Goal: Task Accomplishment & Management: Use online tool/utility

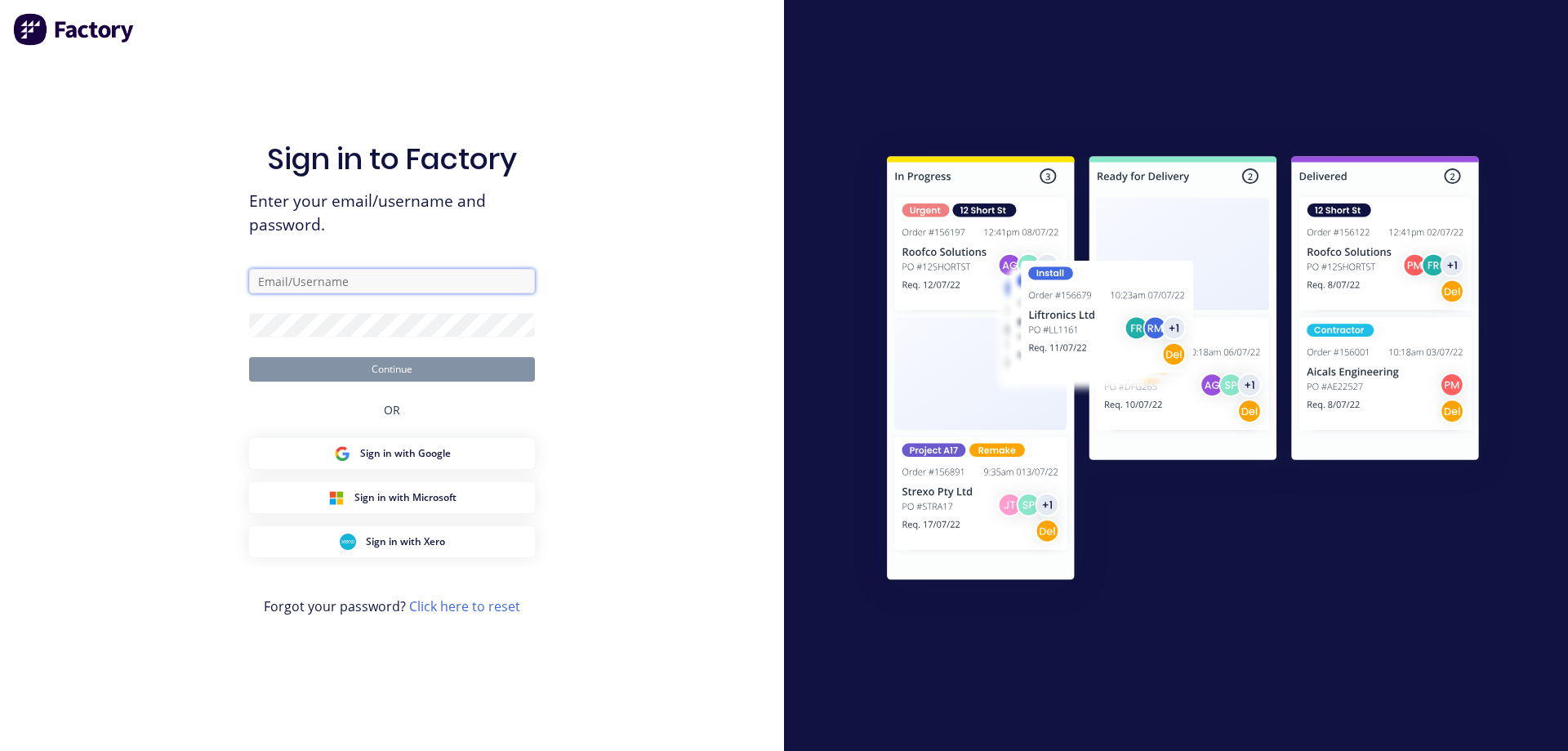
type input "[EMAIL_ADDRESS][DOMAIN_NAME]"
click at [379, 378] on button "Continue" at bounding box center [391, 369] width 285 height 25
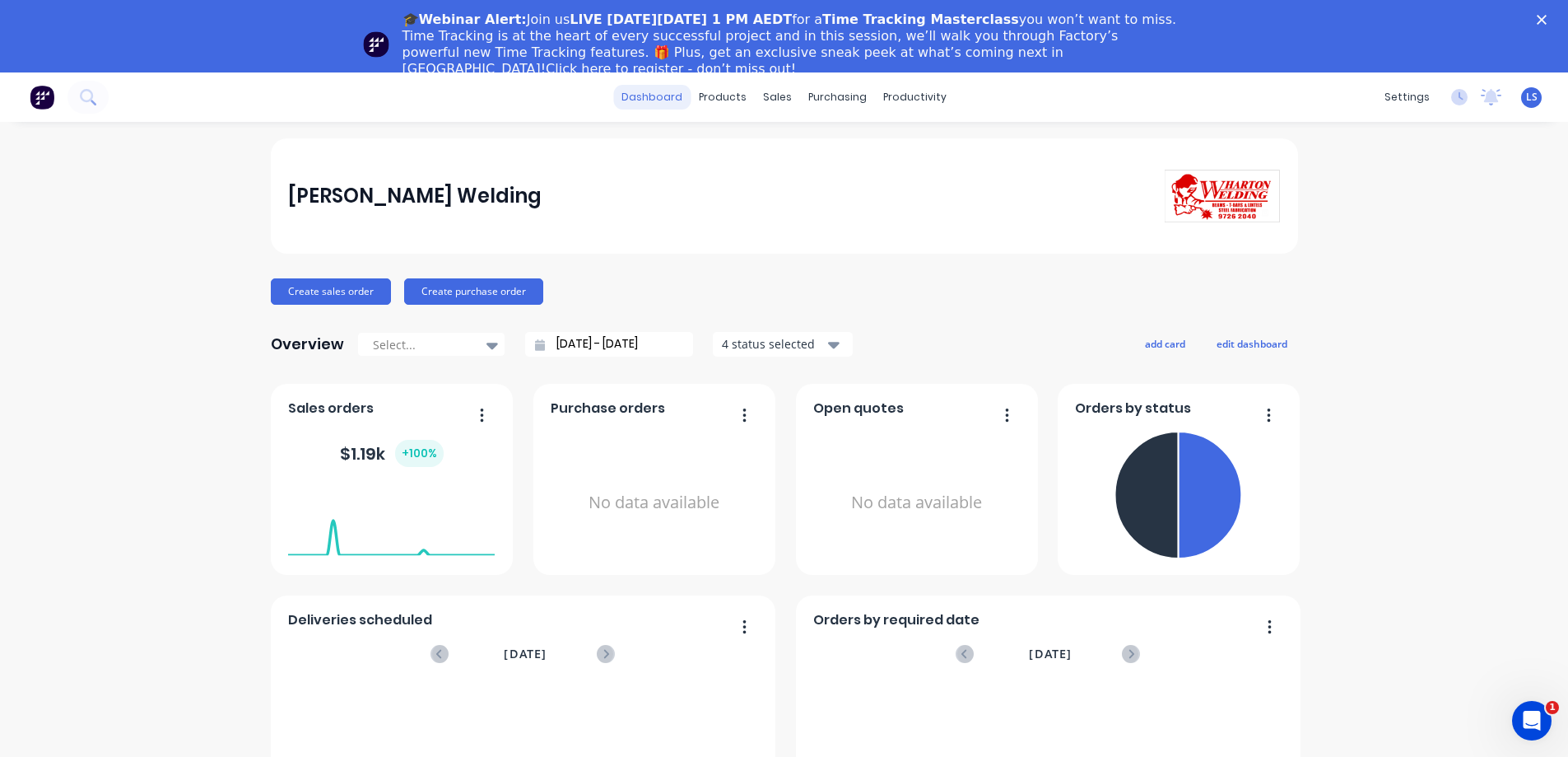
click at [668, 107] on link "dashboard" at bounding box center [652, 97] width 77 height 25
click at [673, 92] on link "dashboard" at bounding box center [652, 97] width 77 height 25
click at [782, 102] on div "sales" at bounding box center [777, 97] width 46 height 25
click at [850, 148] on div "Sales Orders" at bounding box center [832, 151] width 68 height 15
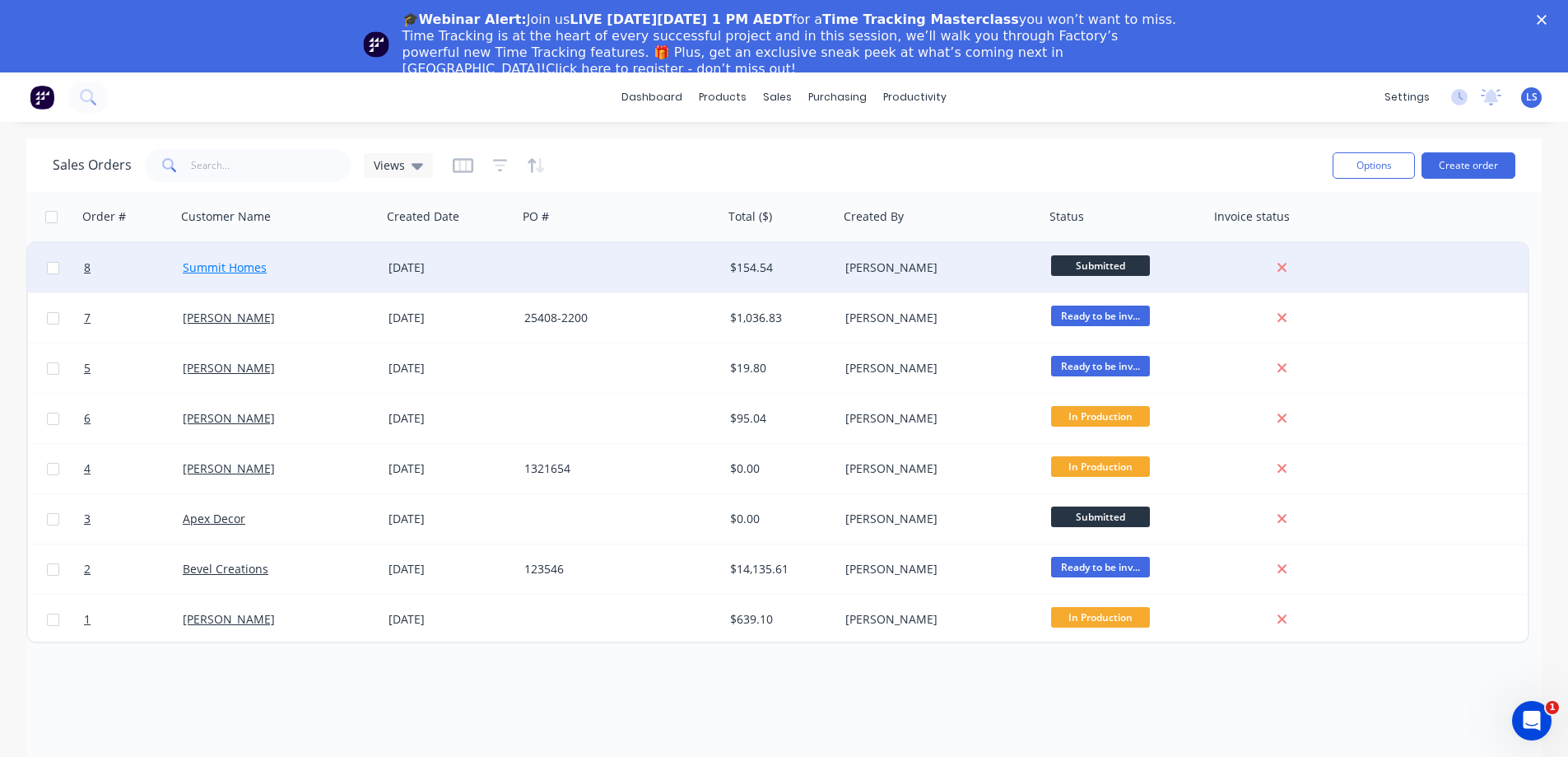
click at [231, 273] on link "Summit Homes" at bounding box center [225, 267] width 84 height 15
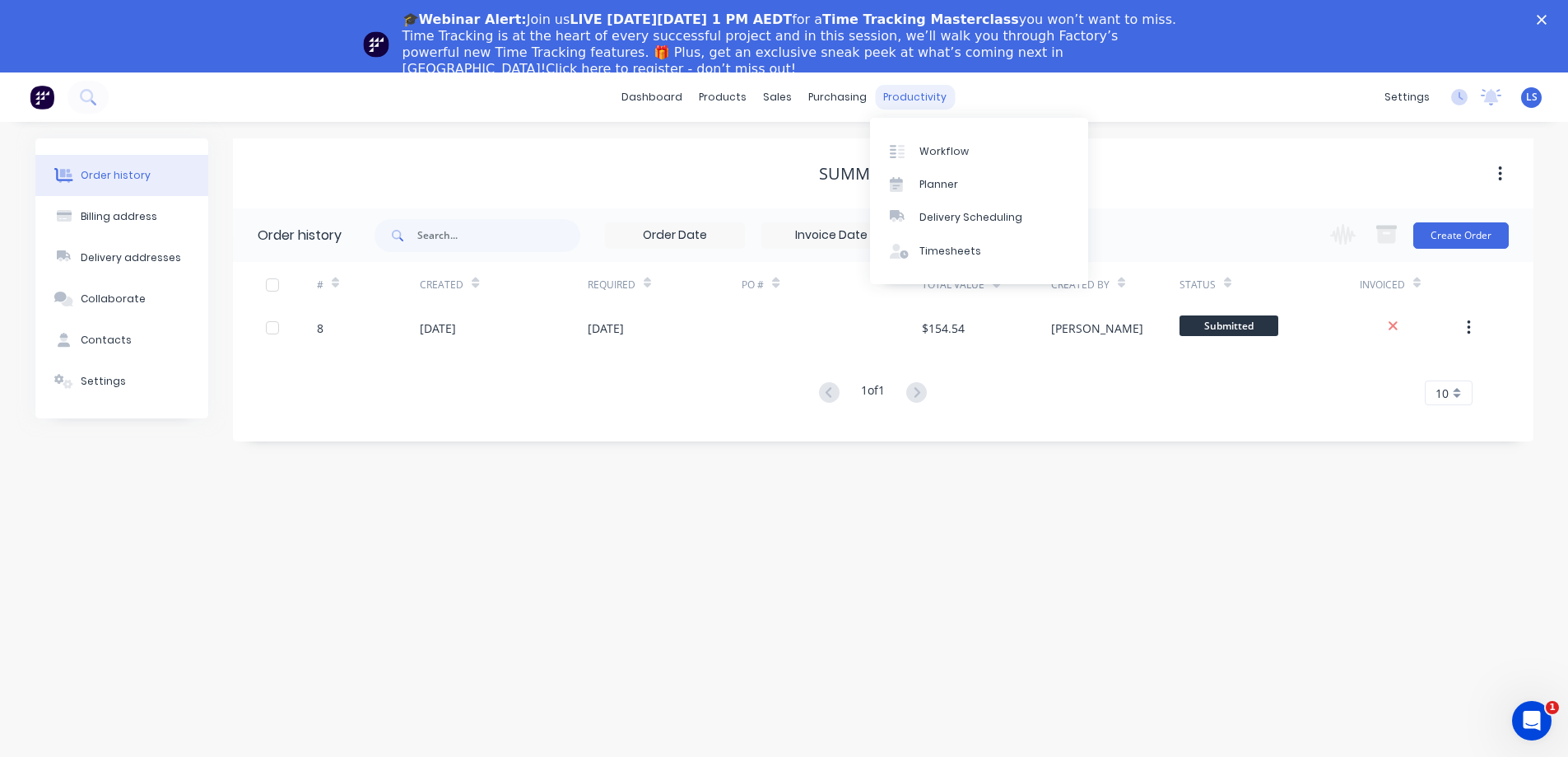
click at [936, 95] on div "productivity" at bounding box center [915, 97] width 80 height 25
click at [944, 149] on div "Workflow" at bounding box center [943, 151] width 49 height 15
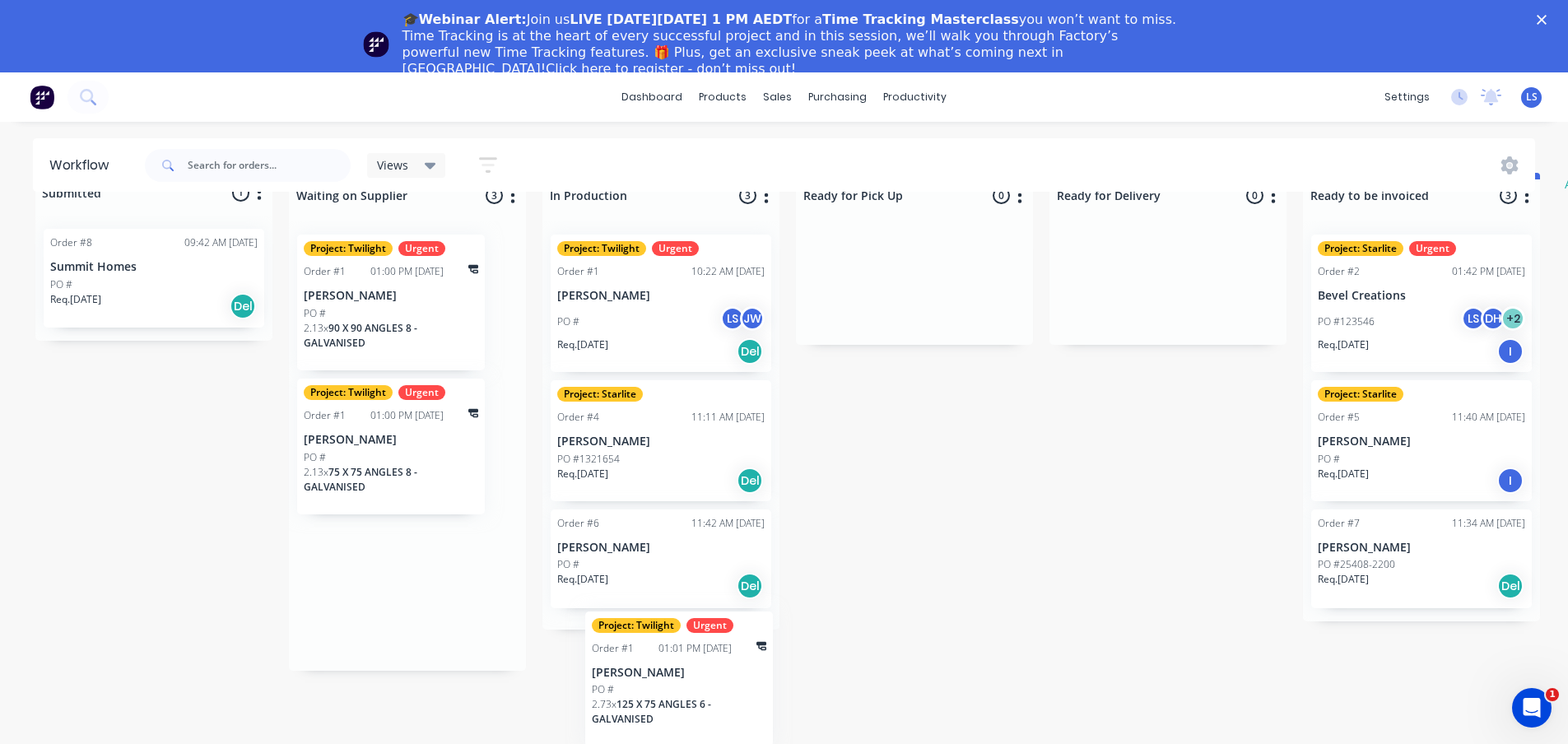
scroll to position [52, 0]
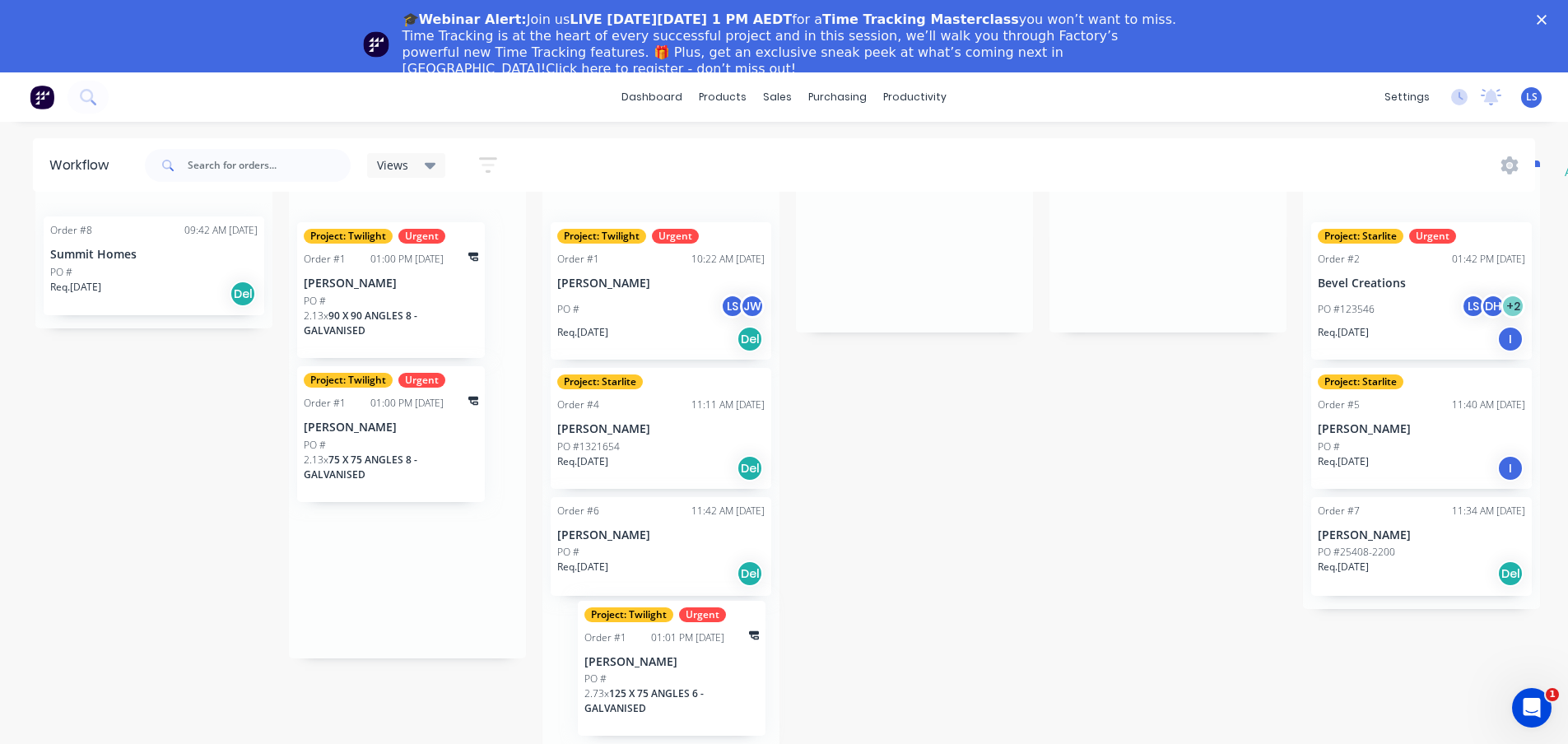
drag, startPoint x: 421, startPoint y: 629, endPoint x: 705, endPoint y: 669, distance: 286.8
click at [705, 669] on div "Submitted 1 Status colour #273444 hex #273444 Save Cancel Summaries Total order…" at bounding box center [1002, 456] width 2028 height 592
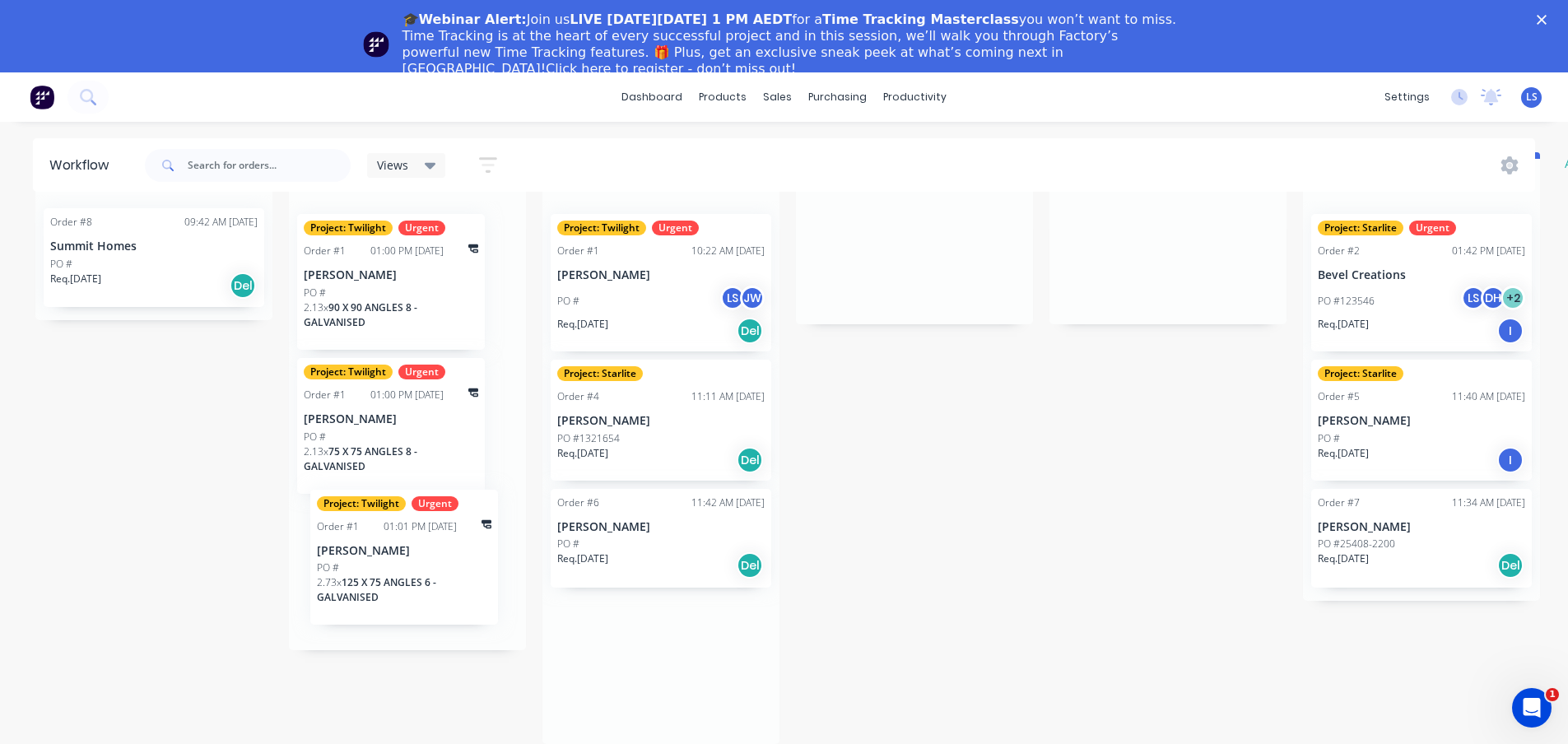
drag, startPoint x: 702, startPoint y: 673, endPoint x: 457, endPoint y: 558, distance: 270.6
click at [457, 558] on div "Submitted 1 Status colour #273444 hex #273444 Save Cancel Summaries Total order…" at bounding box center [1002, 448] width 2028 height 592
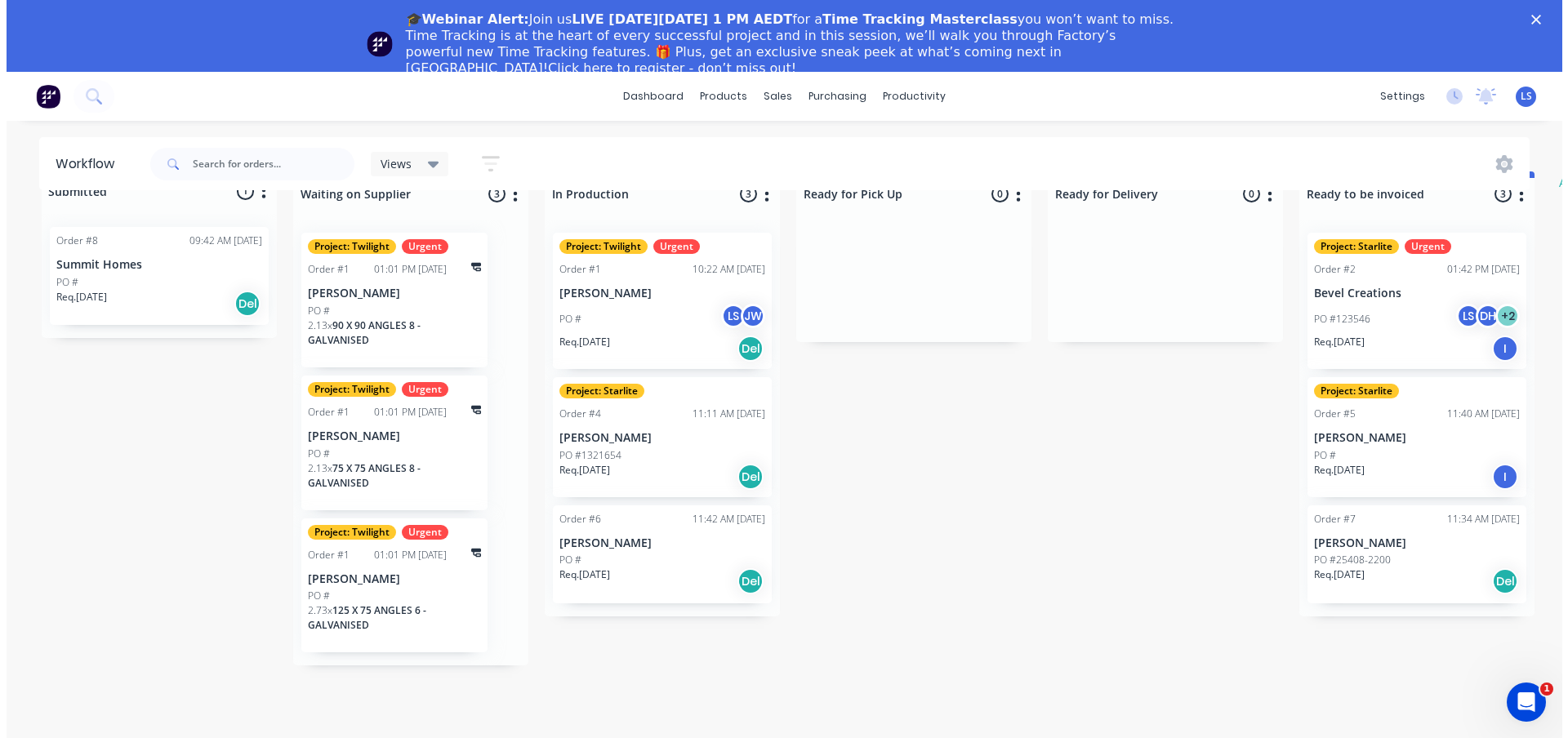
scroll to position [0, 0]
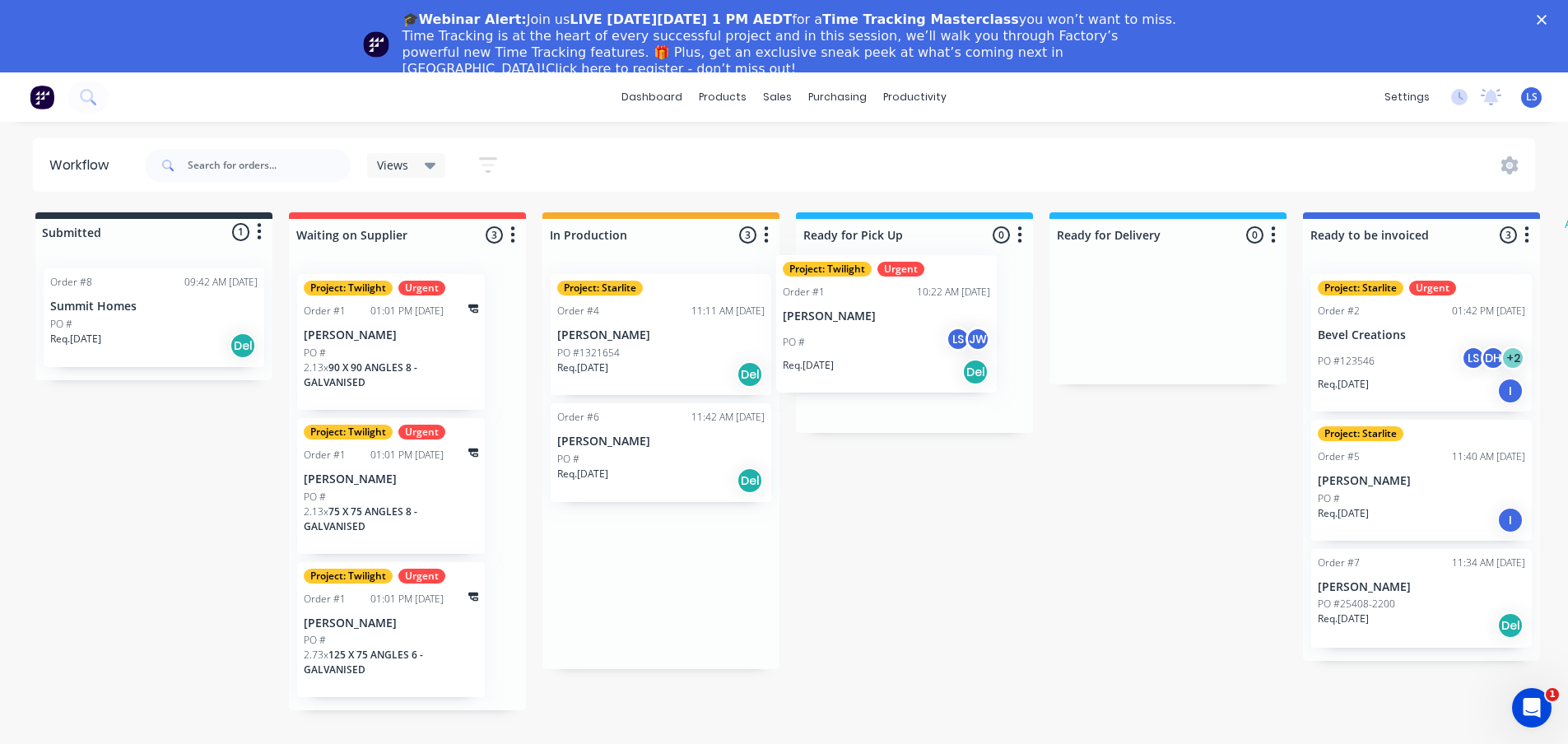
drag, startPoint x: 675, startPoint y: 329, endPoint x: 905, endPoint y: 310, distance: 230.8
click at [905, 310] on div "Submitted 1 Status colour #273444 hex #273444 Save Cancel Summaries Total order…" at bounding box center [1002, 461] width 2028 height 498
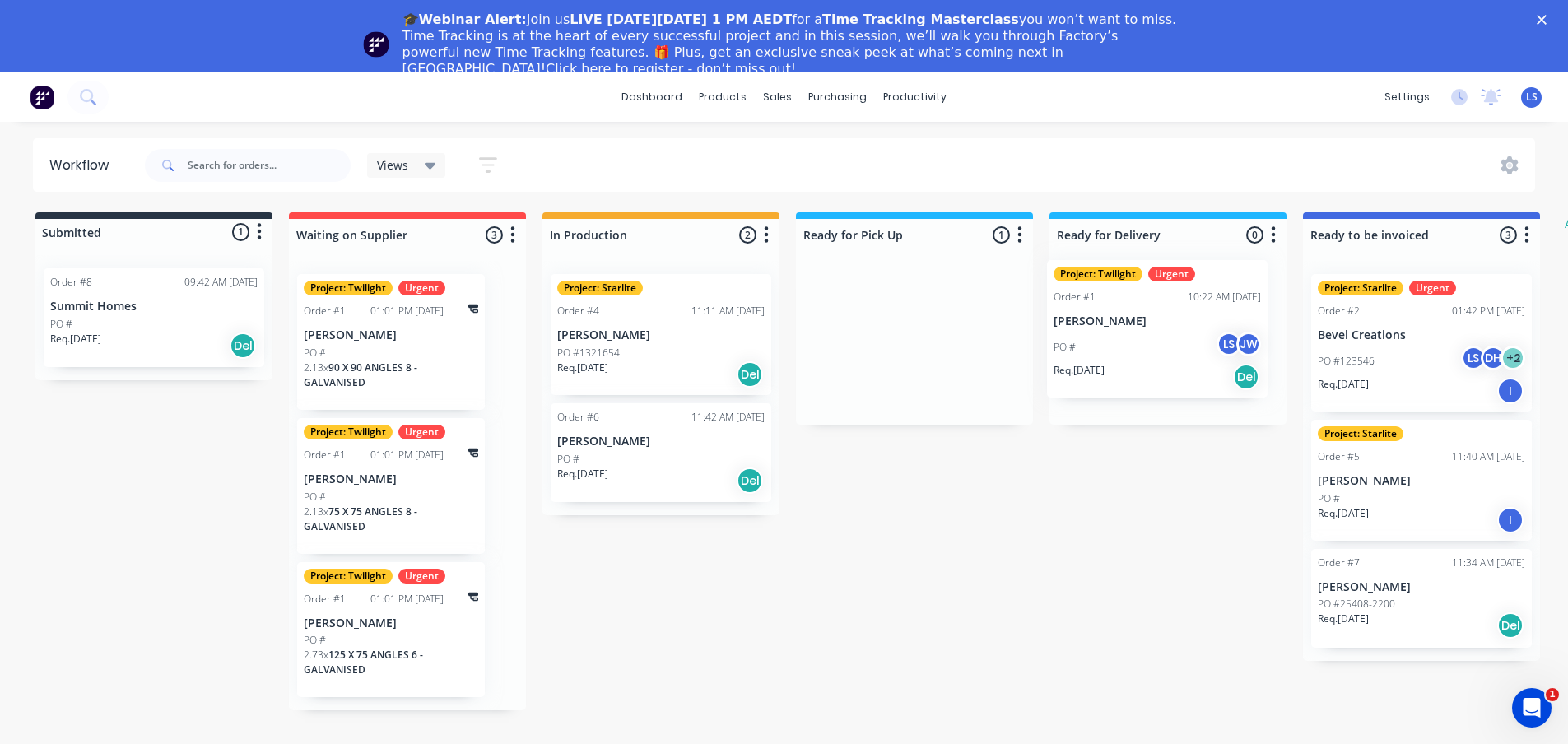
drag, startPoint x: 894, startPoint y: 326, endPoint x: 1144, endPoint y: 310, distance: 250.5
click at [1144, 310] on div "Submitted 1 Status colour #273444 hex #273444 Save Cancel Summaries Total order…" at bounding box center [1002, 461] width 2028 height 498
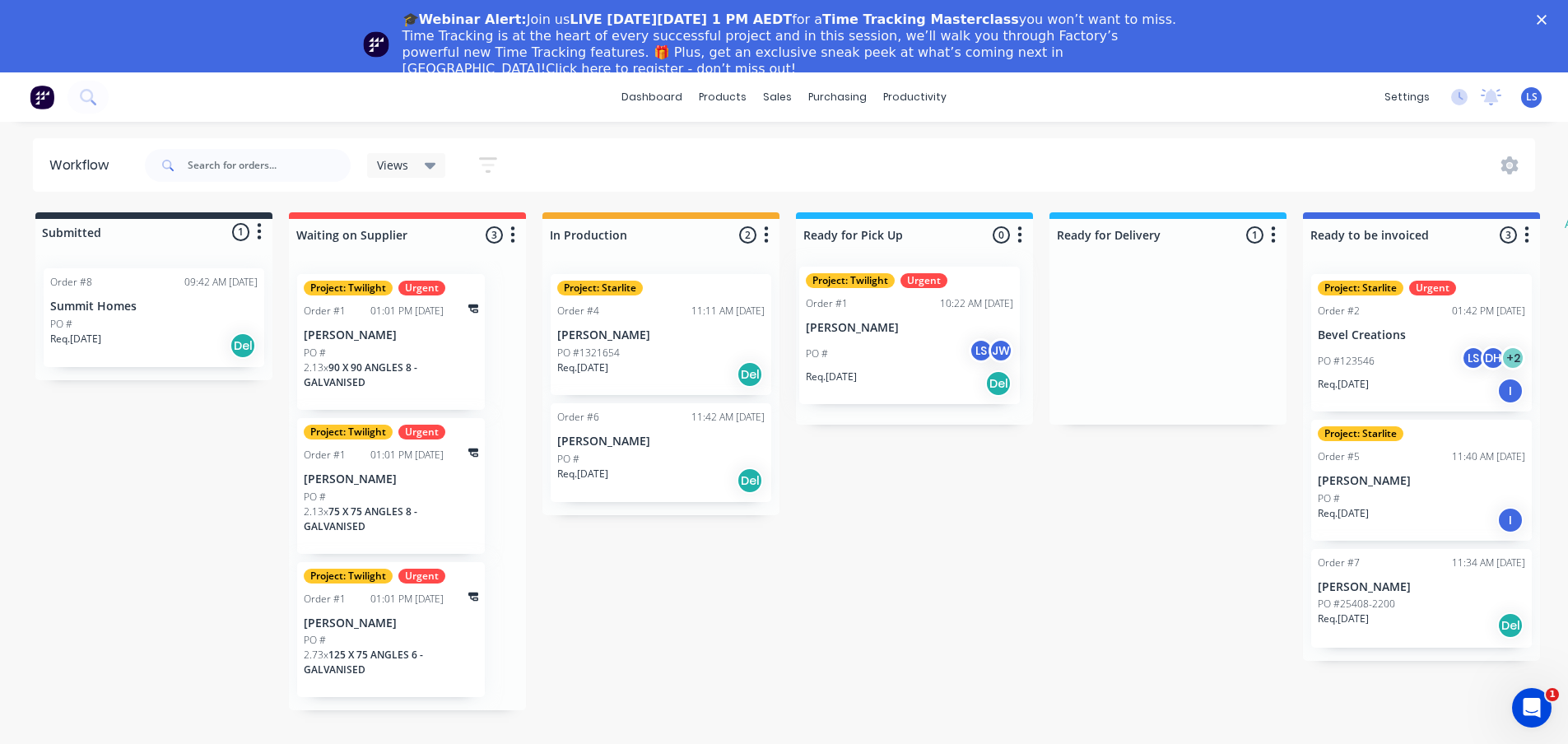
drag, startPoint x: 1118, startPoint y: 370, endPoint x: 845, endPoint y: 366, distance: 273.0
click at [845, 366] on div "Submitted 1 Status colour #273444 hex #273444 Save Cancel Summaries Total order…" at bounding box center [1002, 461] width 2028 height 498
click at [1392, 357] on div "PO #123546 LS DH + 2" at bounding box center [1420, 361] width 207 height 31
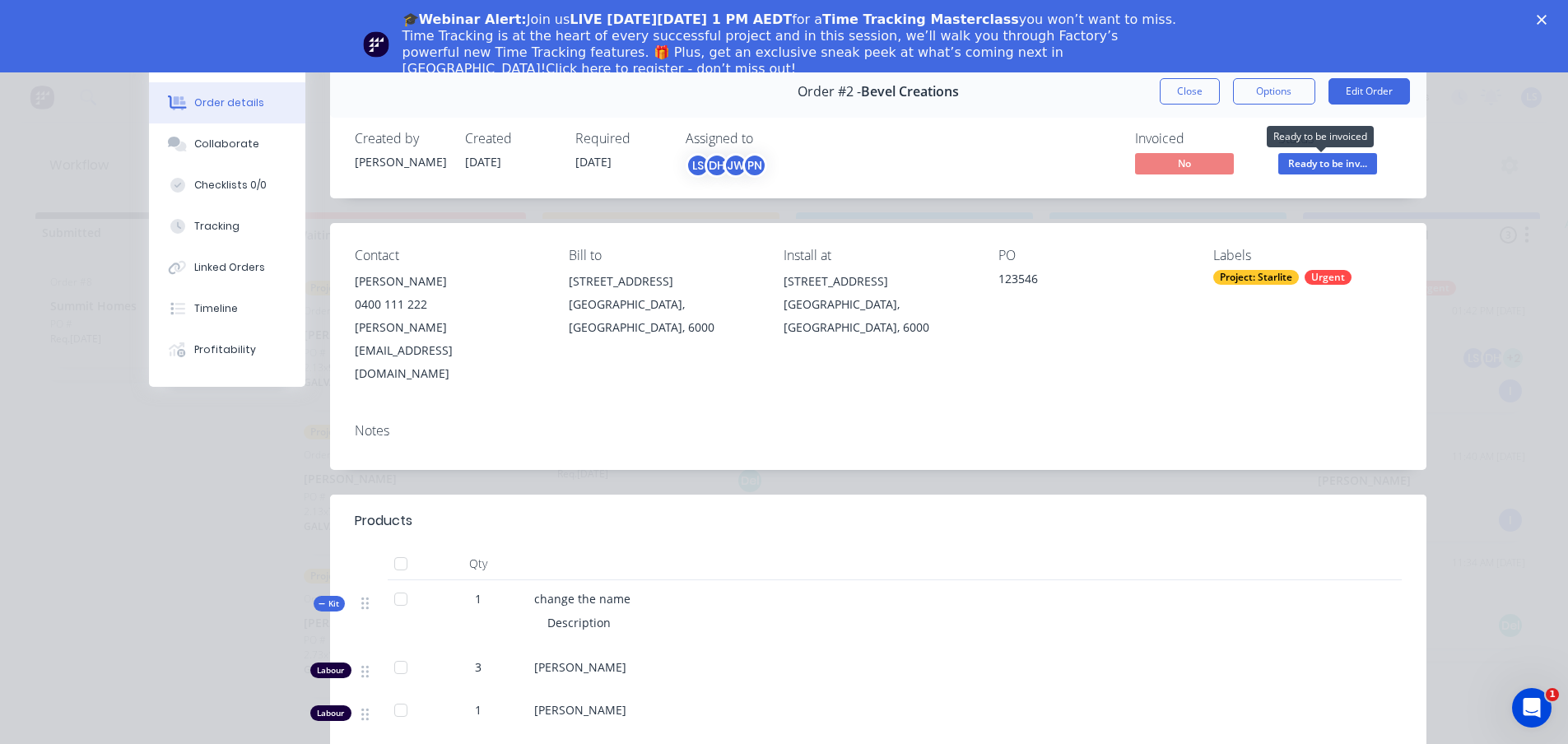
click at [1322, 169] on span "Ready to be inv..." at bounding box center [1327, 163] width 99 height 21
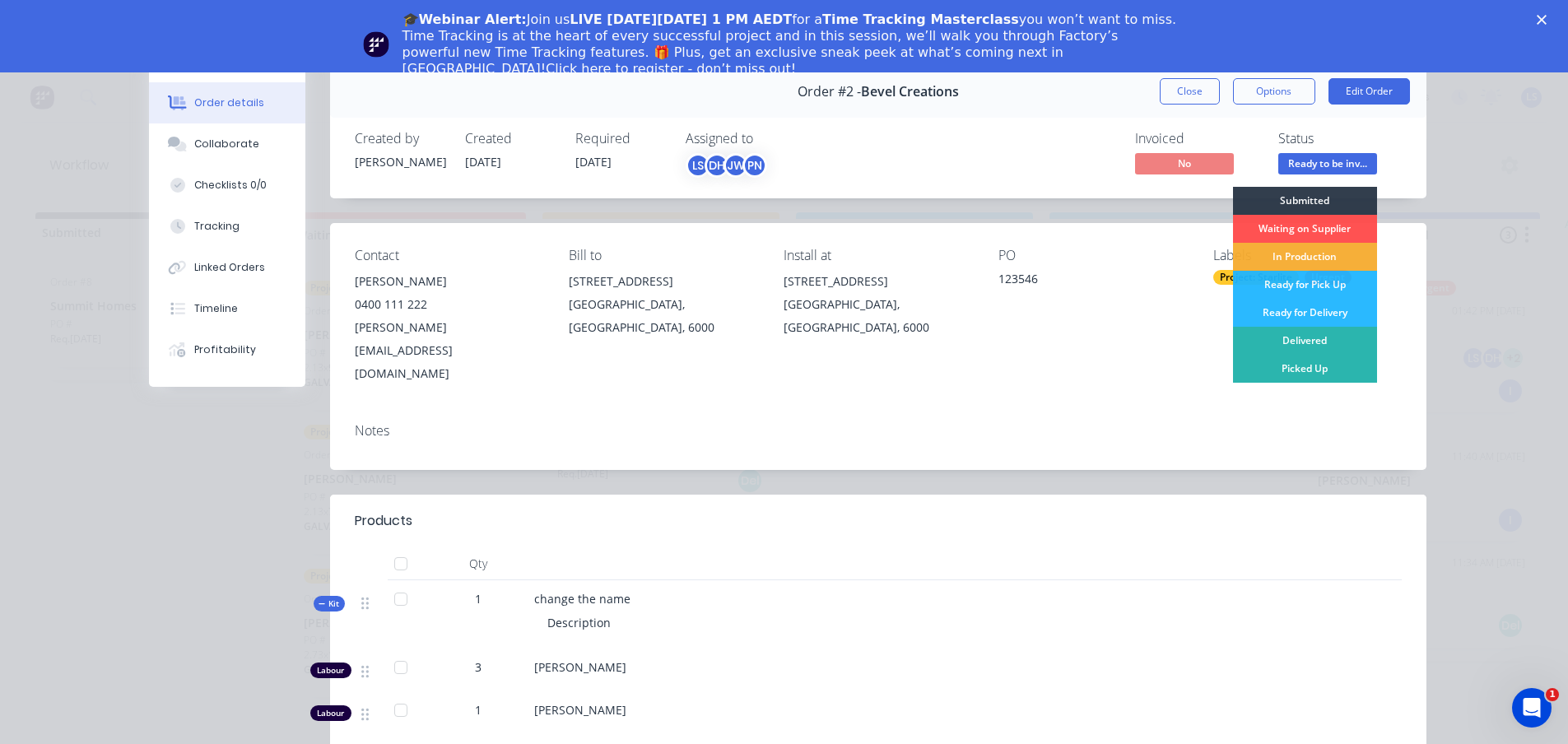
click at [1395, 495] on header "Products" at bounding box center [878, 521] width 1096 height 52
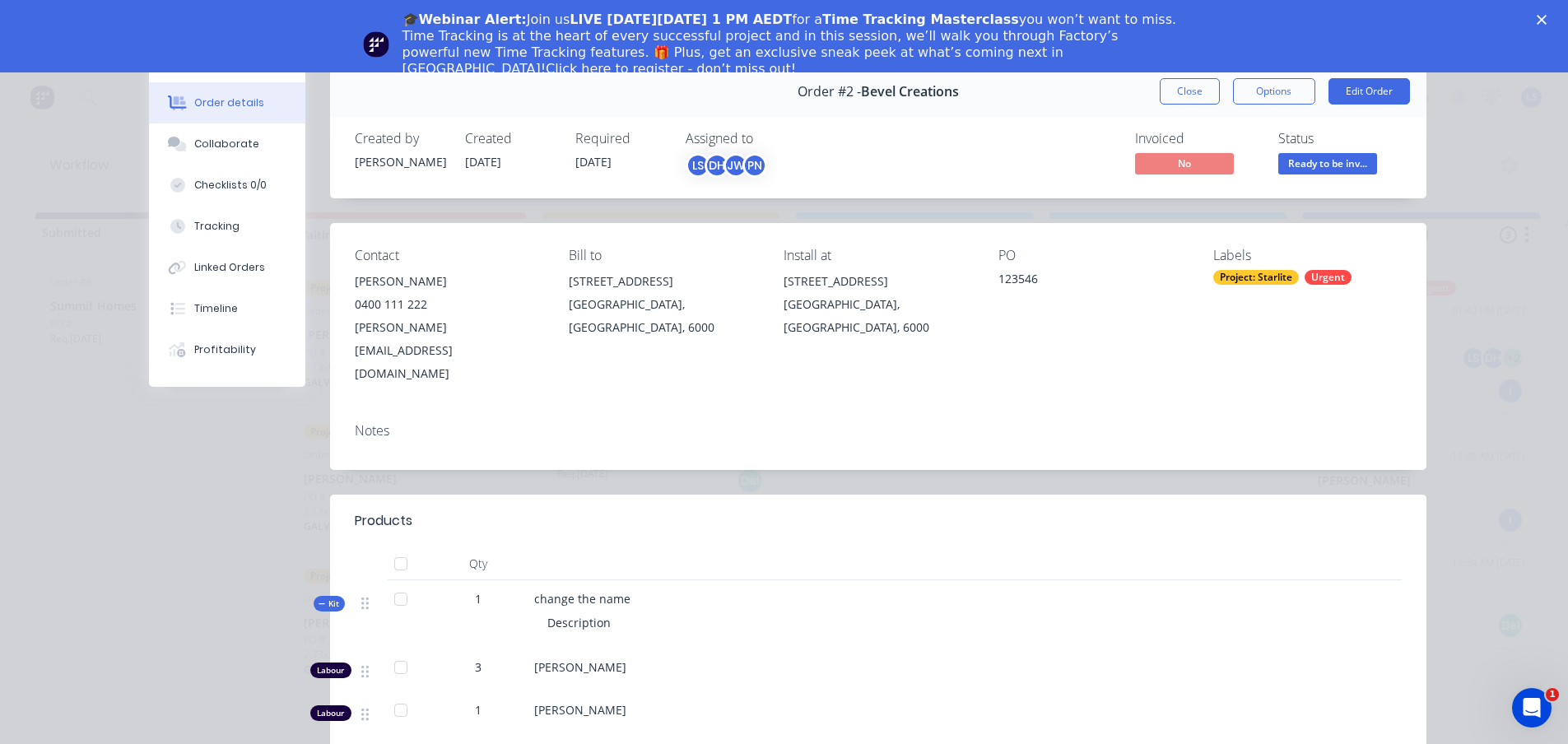
click at [1547, 17] on icon "Close" at bounding box center [1541, 19] width 9 height 9
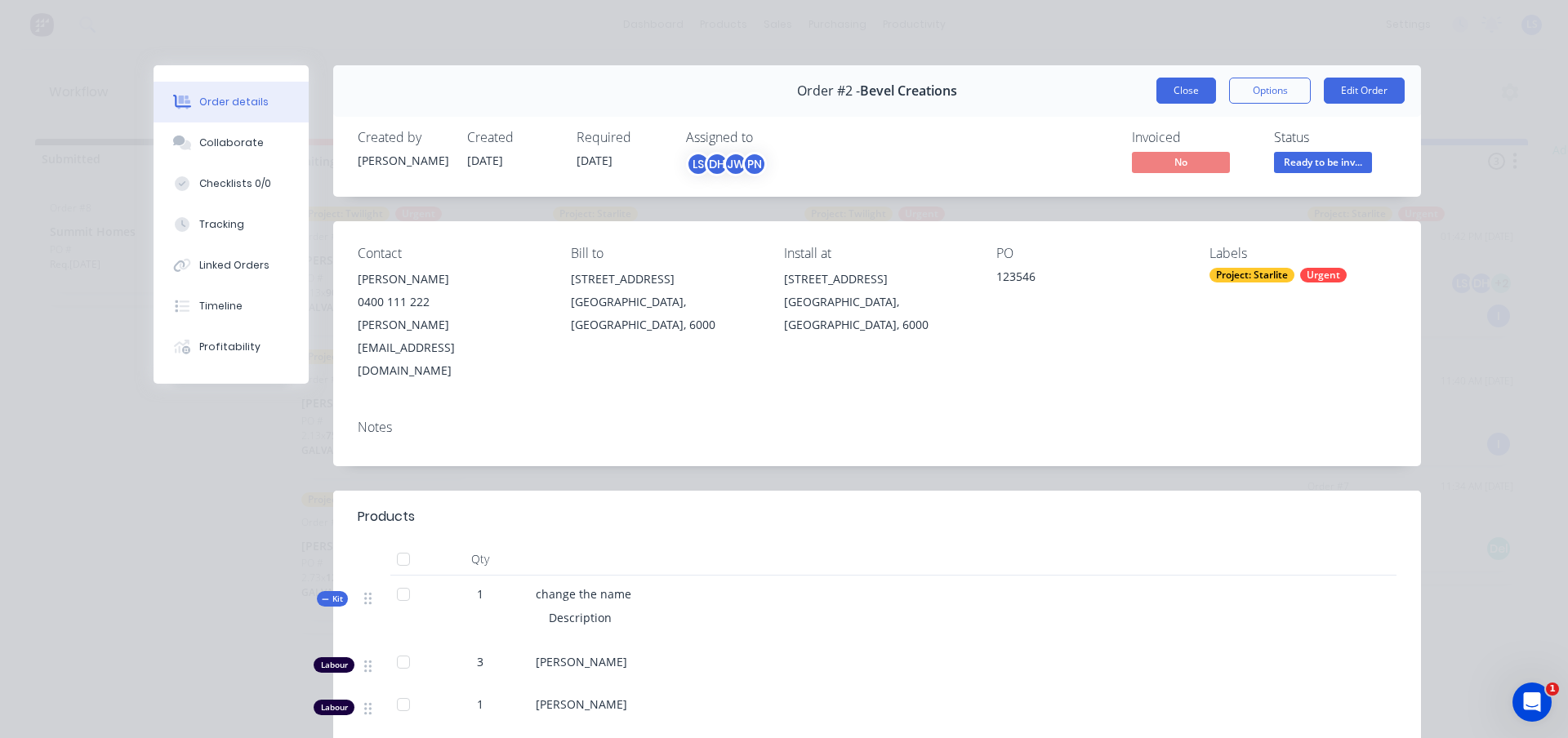
click at [1169, 89] on button "Close" at bounding box center [1186, 90] width 60 height 26
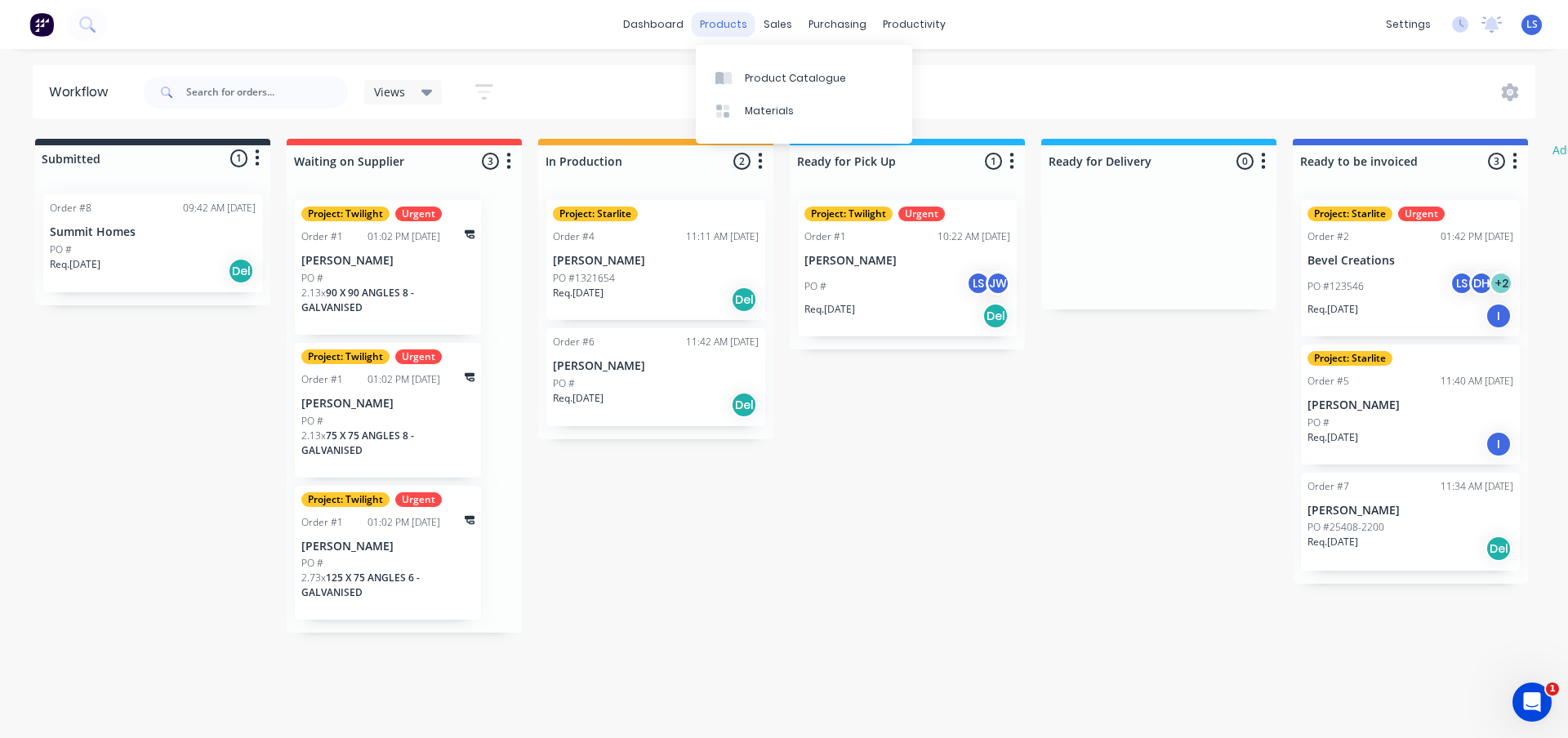
click at [714, 29] on div "products" at bounding box center [723, 24] width 64 height 25
click at [764, 76] on div "Product Catalogue" at bounding box center [795, 78] width 101 height 14
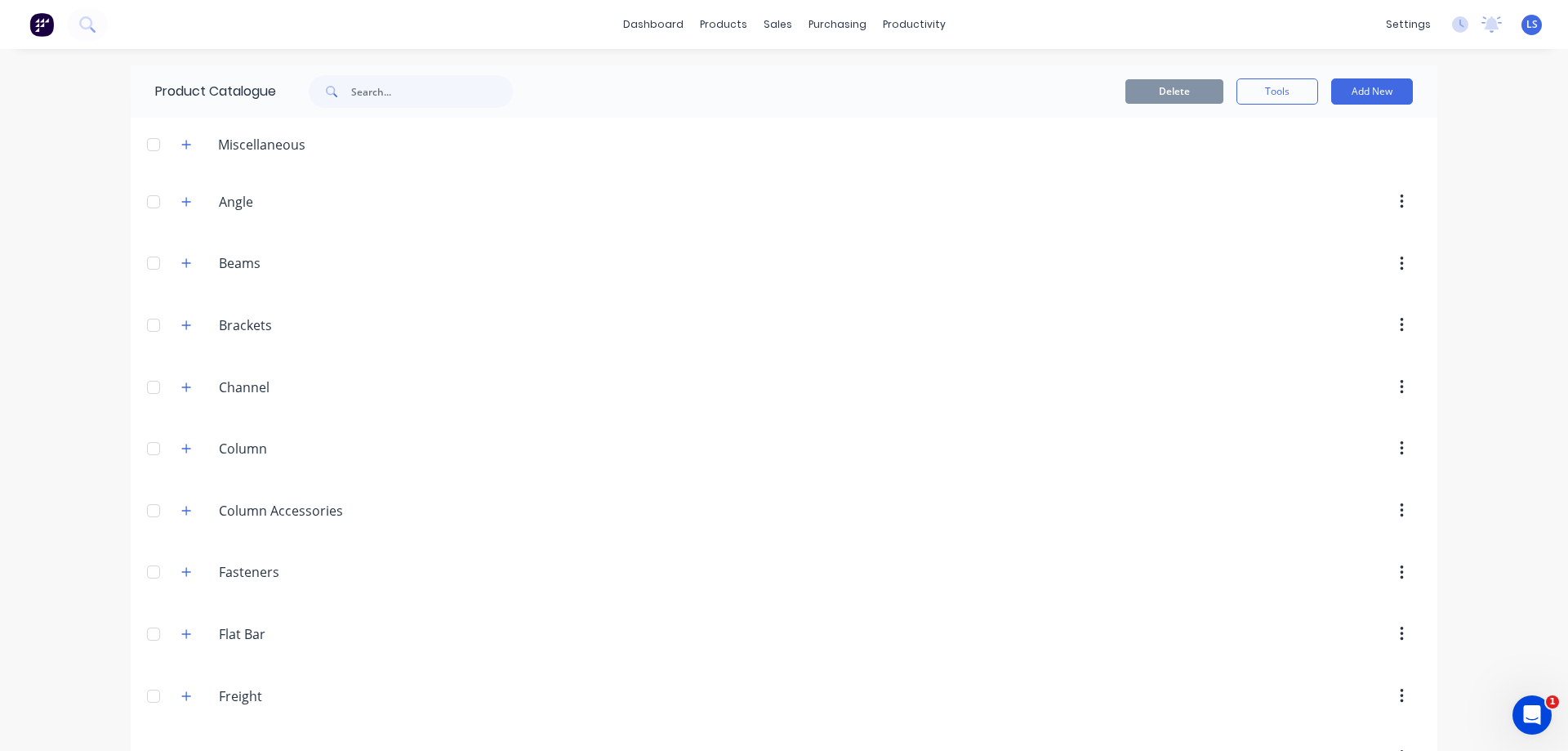
click at [261, 213] on div "Angle Angle" at bounding box center [296, 201] width 257 height 29
click at [301, 210] on input "Angle" at bounding box center [315, 201] width 193 height 20
click at [233, 198] on input "Angle" at bounding box center [315, 201] width 193 height 20
click at [366, 92] on input "text" at bounding box center [432, 91] width 162 height 32
click at [1401, 205] on button "button" at bounding box center [1401, 201] width 38 height 29
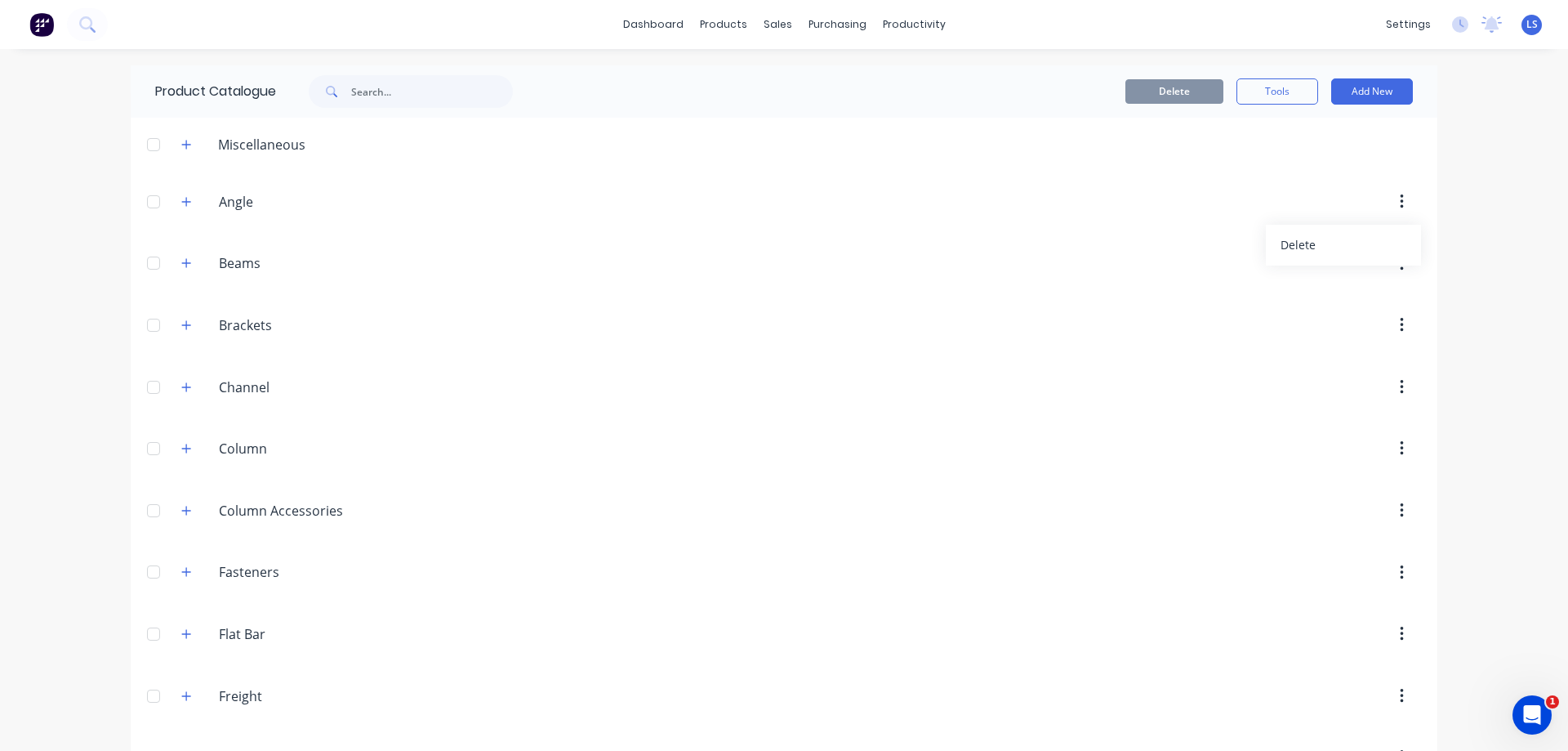
click at [1401, 196] on button "button" at bounding box center [1401, 201] width 38 height 29
click at [397, 100] on input "text" at bounding box center [432, 91] width 162 height 32
type input "90x90x8"
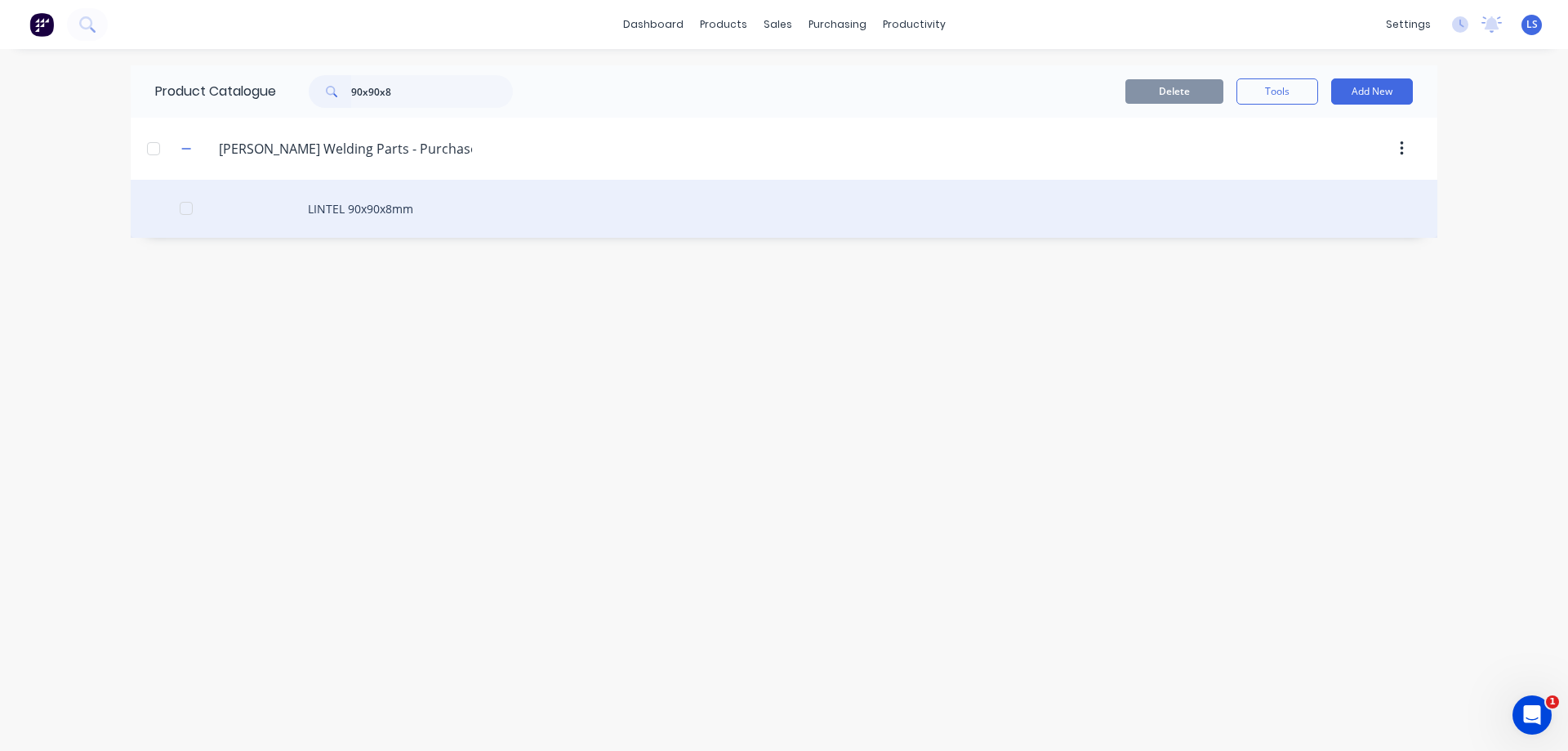
click at [422, 199] on div "LINTEL 90x90x8mm" at bounding box center [783, 209] width 1306 height 58
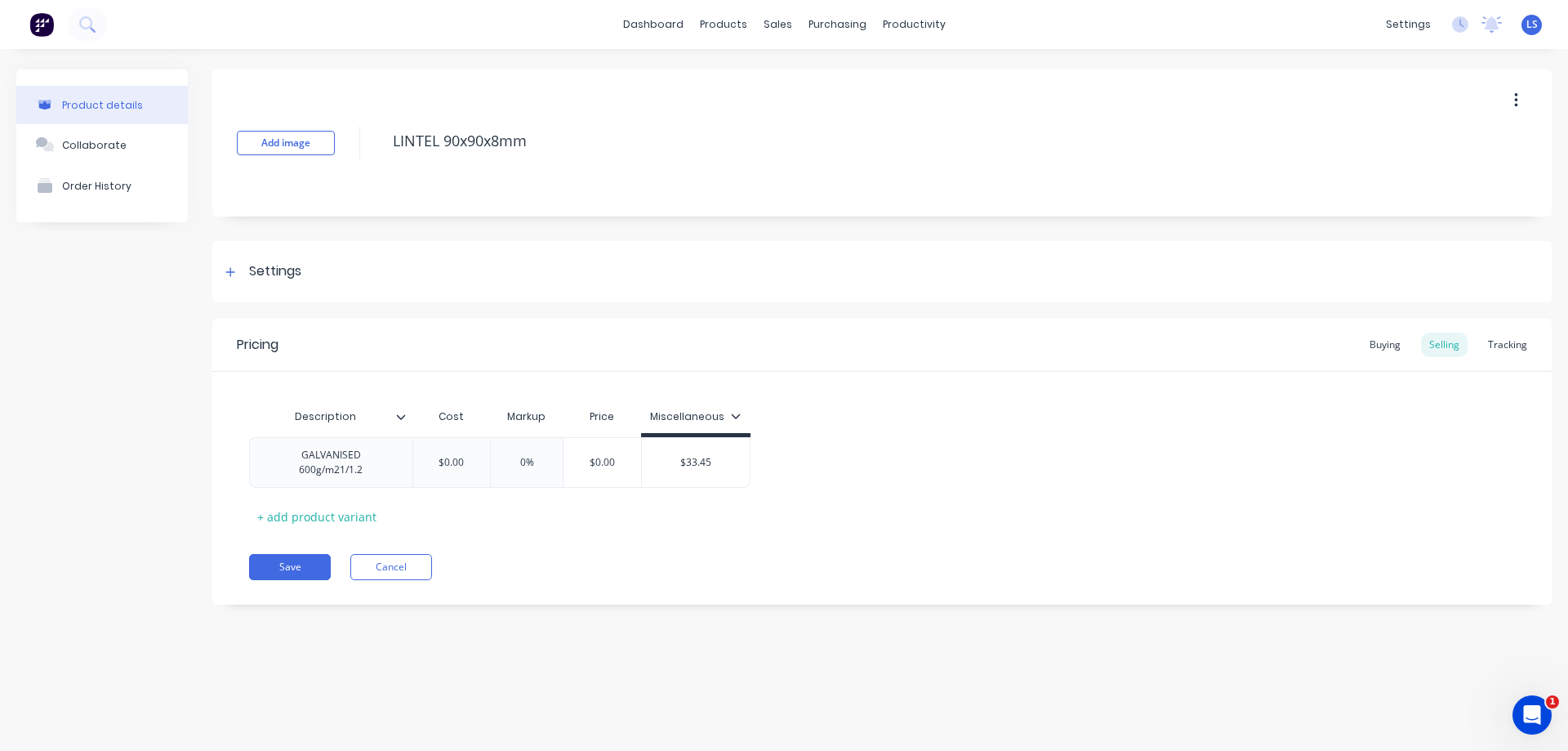
click at [740, 427] on div "Miscellaneous" at bounding box center [695, 420] width 110 height 32
click at [737, 418] on icon at bounding box center [735, 415] width 9 height 9
click at [615, 461] on div at bounding box center [614, 463] width 32 height 32
type textarea "x"
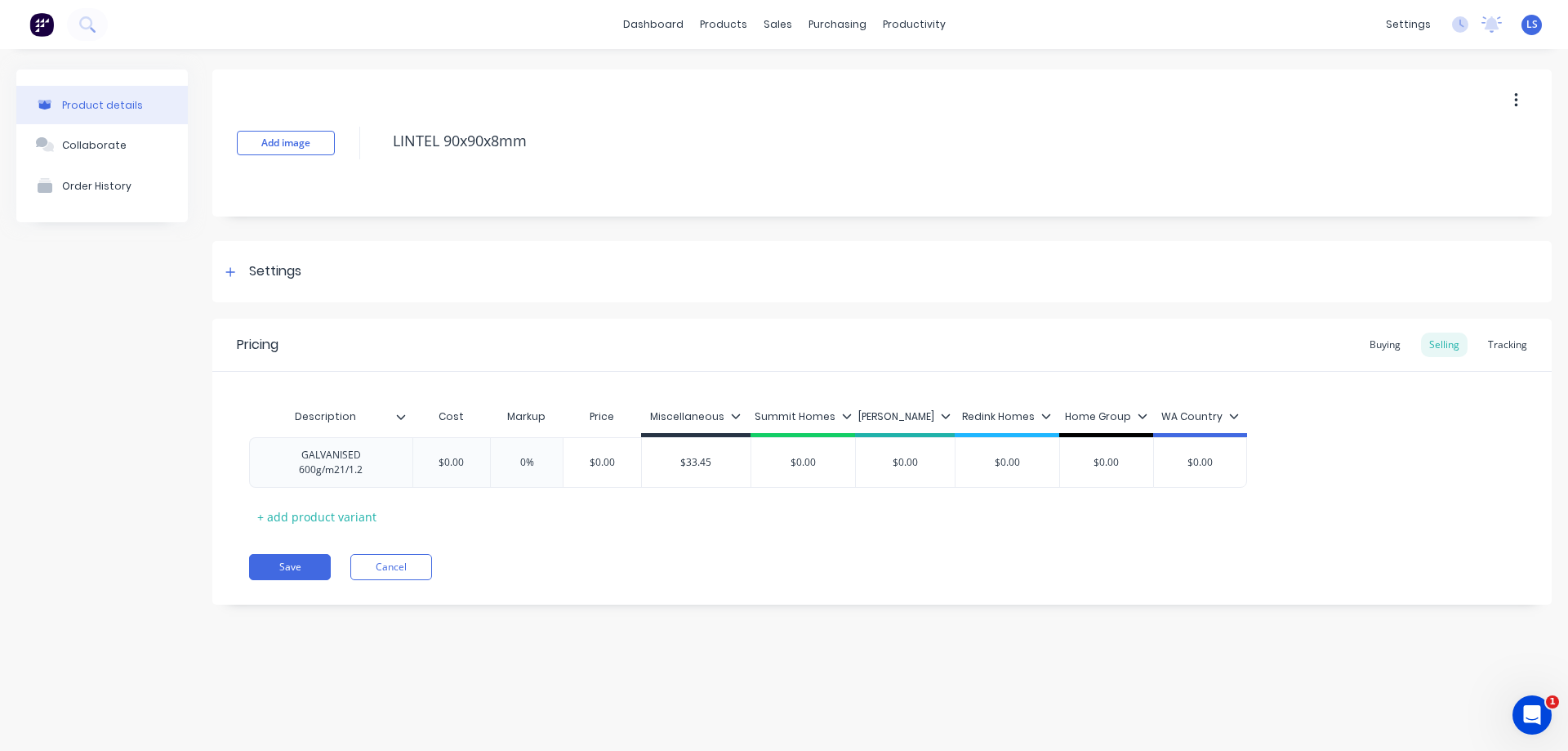
drag, startPoint x: 840, startPoint y: 452, endPoint x: 851, endPoint y: 454, distance: 11.2
click at [841, 454] on div "GALVANISED 600g/m21/1.2 $0.00 0% $0.00 $33.45 $0.00 $0.00 $0.00 $0.00 $0.00" at bounding box center [881, 462] width 1265 height 50
click at [815, 464] on input "$0.00" at bounding box center [804, 462] width 104 height 14
click at [815, 465] on input "$0.00" at bounding box center [804, 462] width 104 height 14
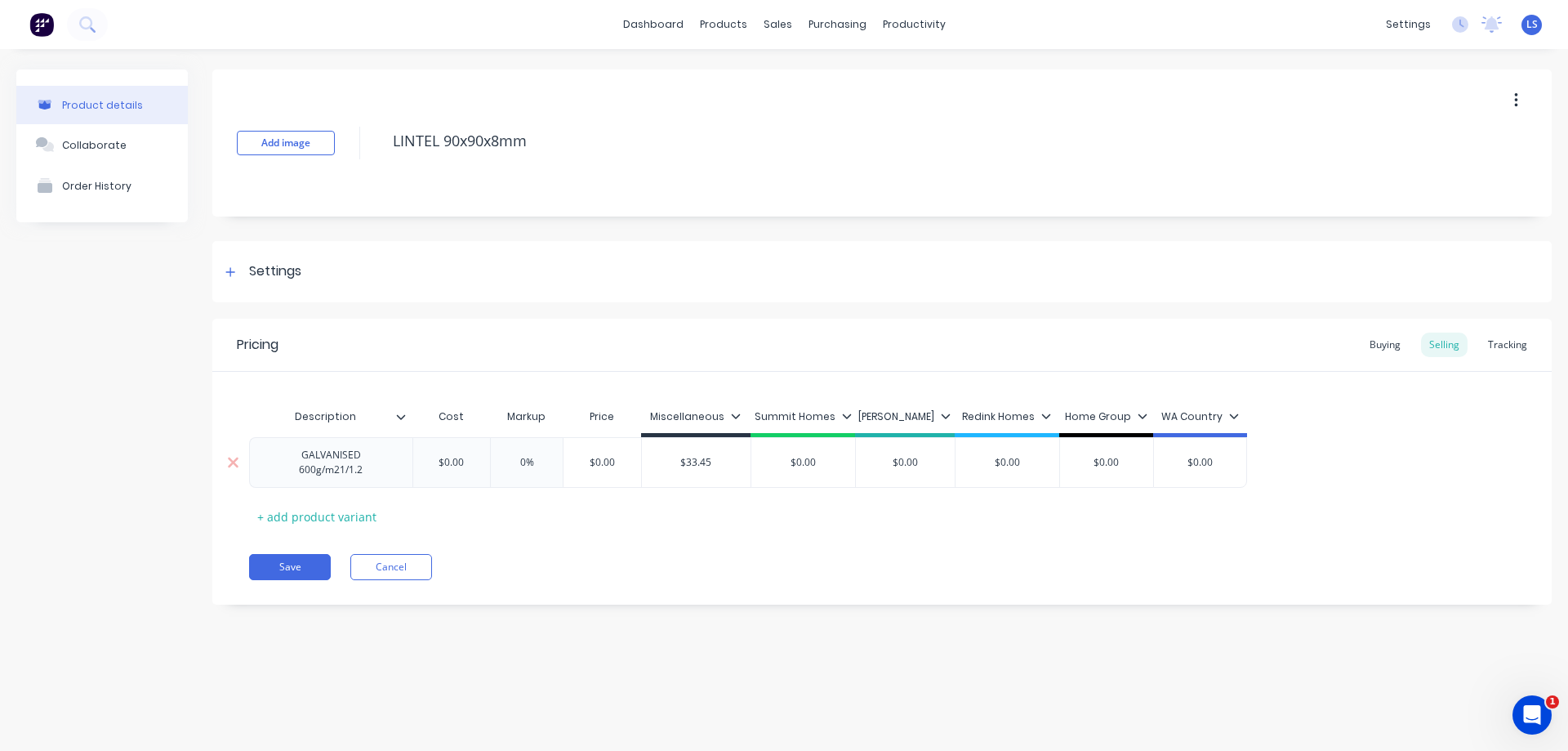
type input "3"
type textarea "x"
type input "33"
type textarea "x"
type input "33."
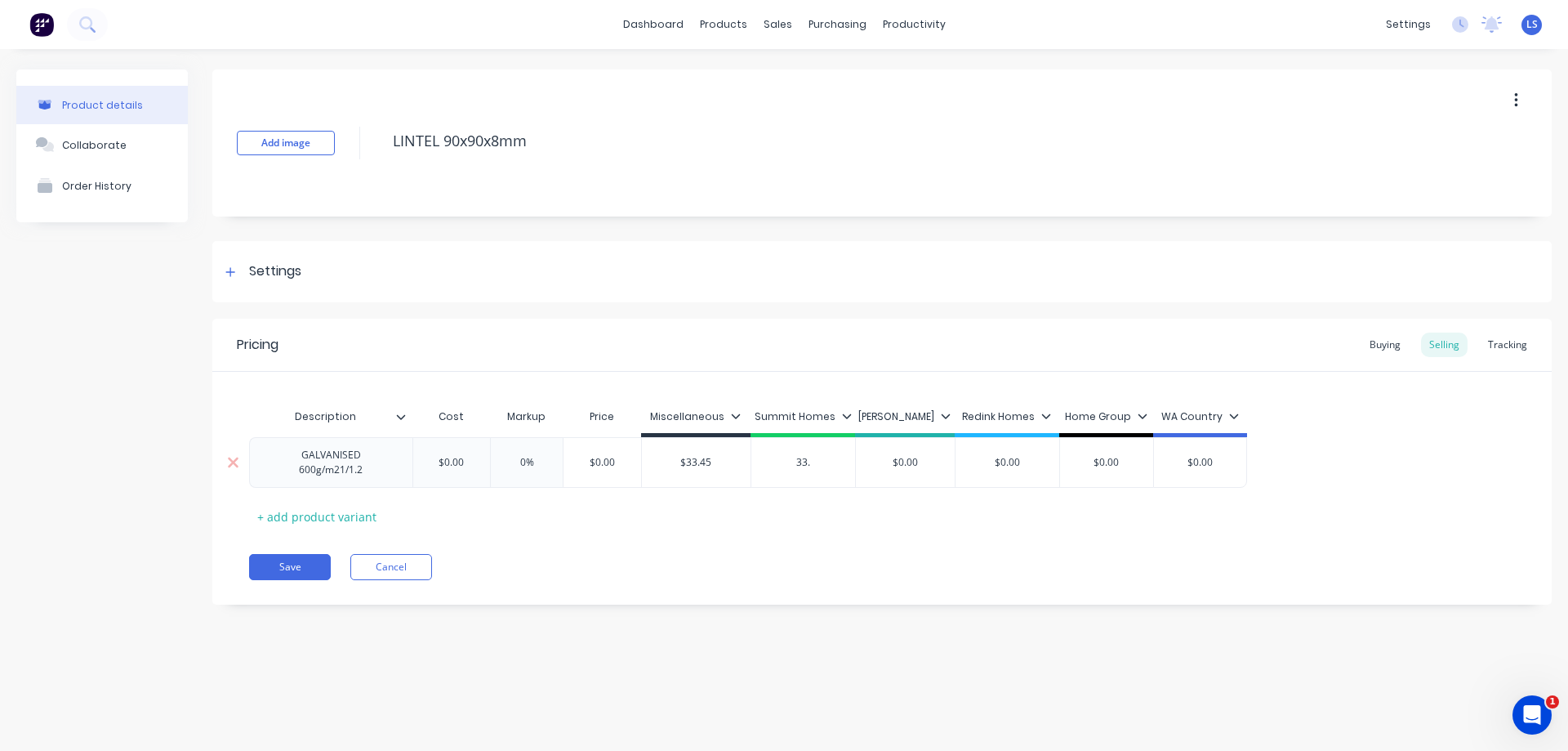
type textarea "x"
type input "33.4"
type textarea "x"
type input "33.45"
type input "$0.00"
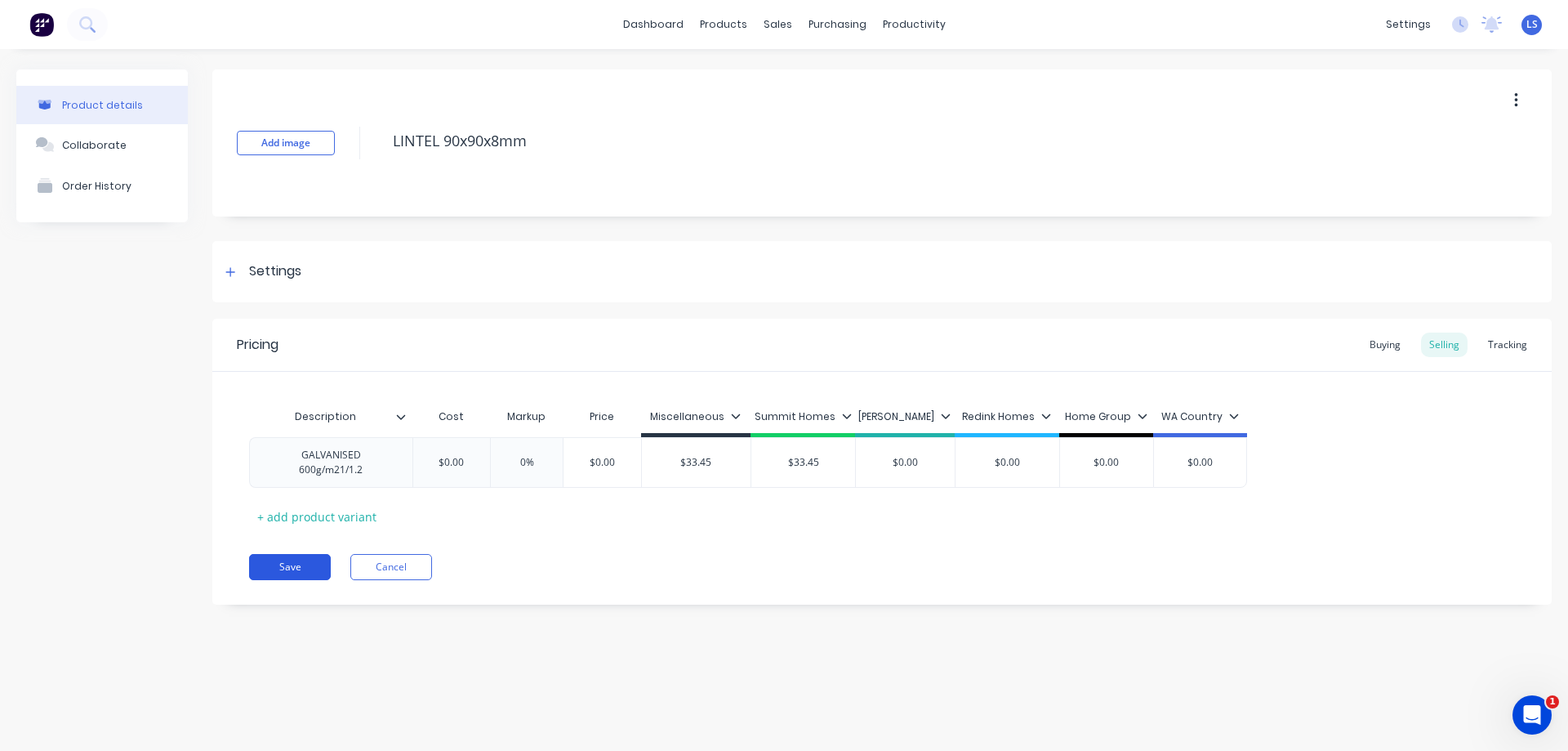
click at [268, 565] on button "Save" at bounding box center [290, 567] width 82 height 26
type textarea "x"
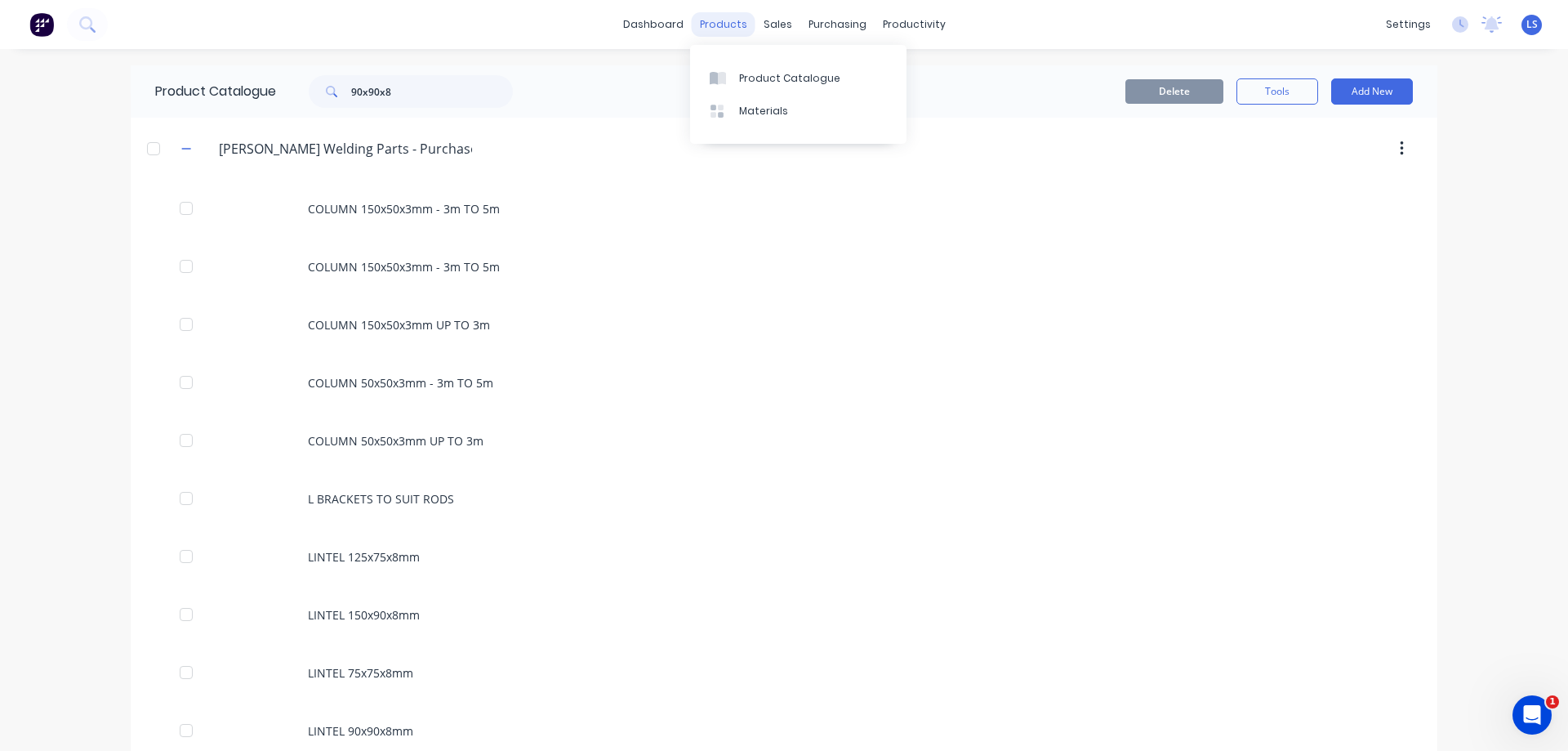
click at [735, 14] on div "products" at bounding box center [723, 24] width 64 height 25
click at [756, 26] on div "sales" at bounding box center [777, 24] width 45 height 25
click at [839, 78] on div "Sales Orders" at bounding box center [832, 78] width 67 height 14
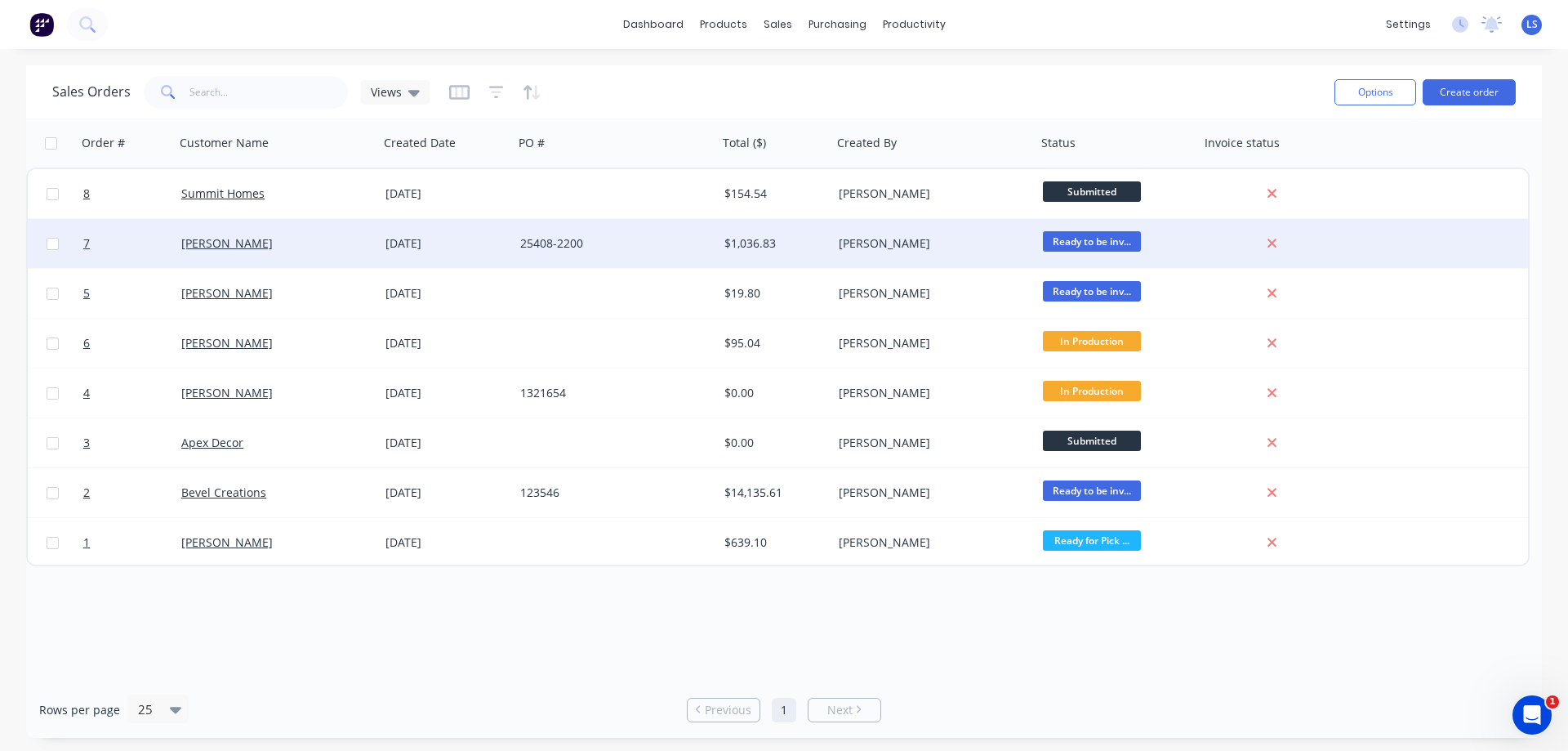
click at [1061, 244] on span "Ready to be inv..." at bounding box center [1092, 241] width 98 height 20
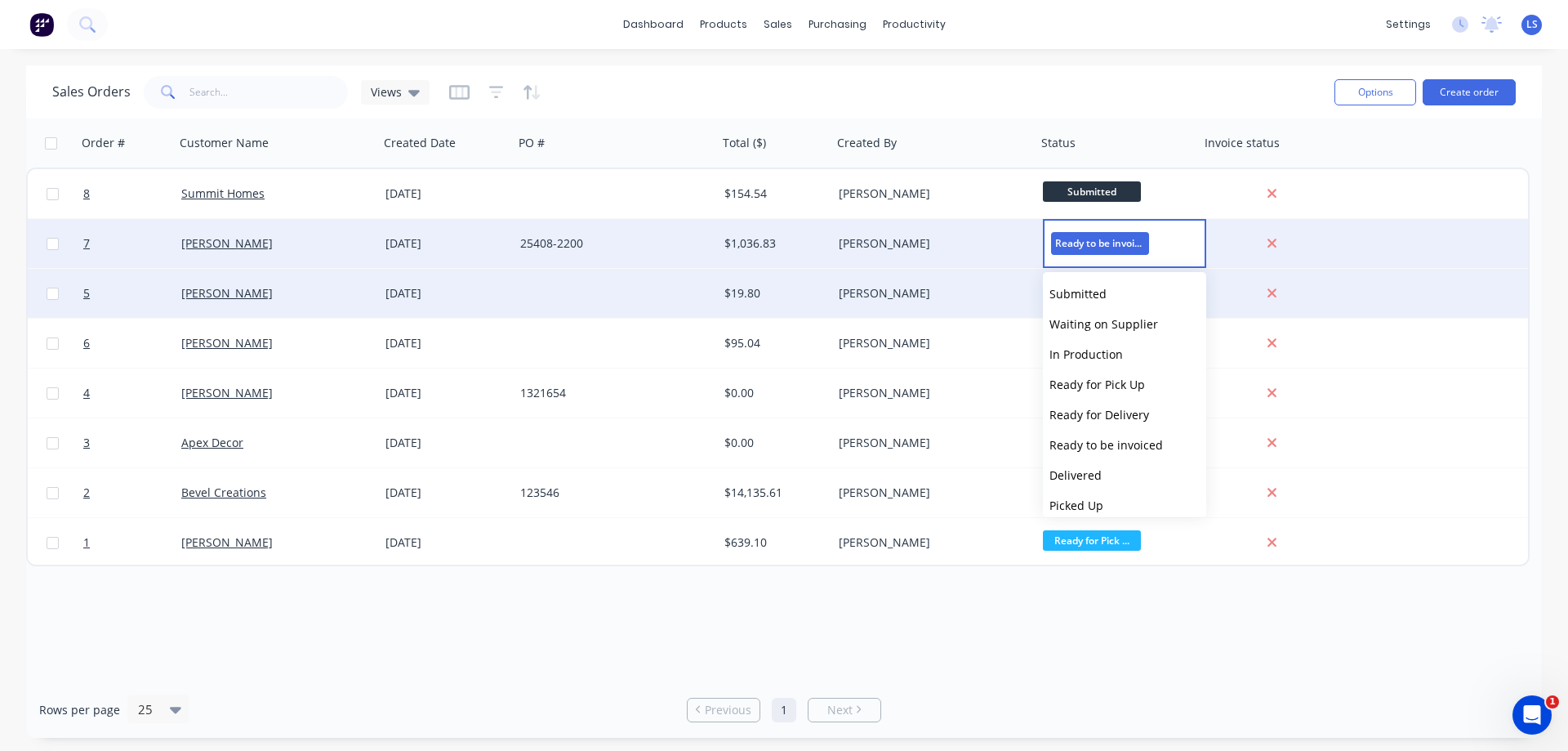
click at [1427, 311] on div "5 [PERSON_NAME] [DATE] $19.80 [PERSON_NAME] Ready to be inv..." at bounding box center [778, 293] width 1500 height 49
